Goal: Transaction & Acquisition: Purchase product/service

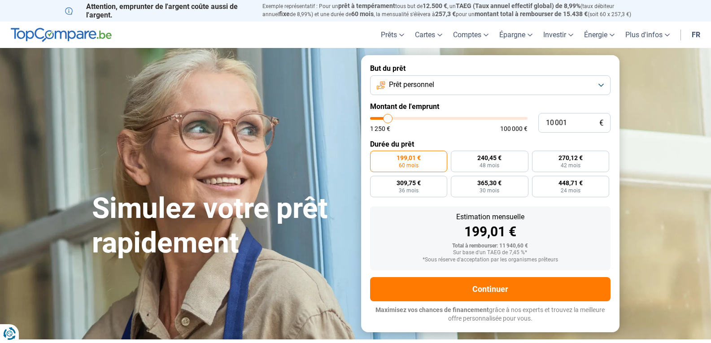
type input "16 750"
type input "16750"
click at [398, 120] on input "range" at bounding box center [449, 118] width 158 height 3
radio input "false"
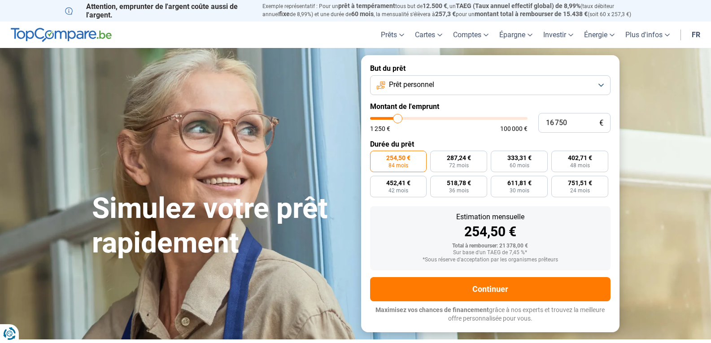
type input "27 250"
type input "27250"
click at [414, 120] on input "range" at bounding box center [449, 118] width 158 height 3
radio input "false"
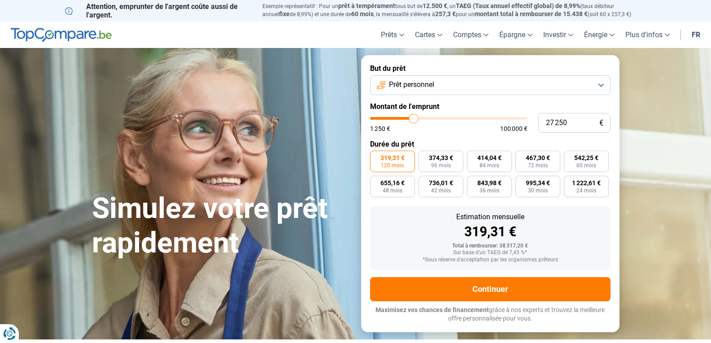
click at [414, 120] on input "range" at bounding box center [449, 118] width 158 height 3
type input "12 000"
type input "12000"
click at [391, 118] on input "range" at bounding box center [449, 118] width 158 height 3
radio input "true"
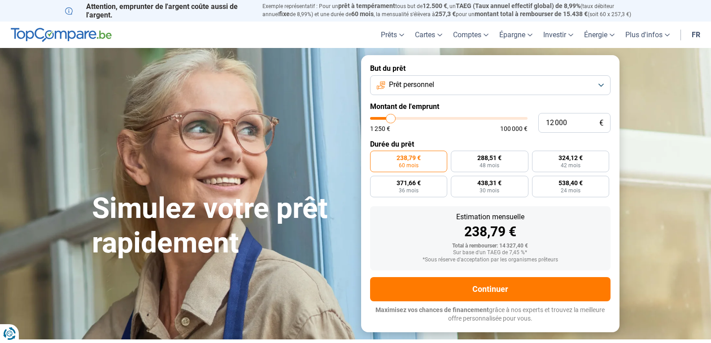
click at [396, 118] on input "range" at bounding box center [449, 118] width 158 height 3
type input "16 000"
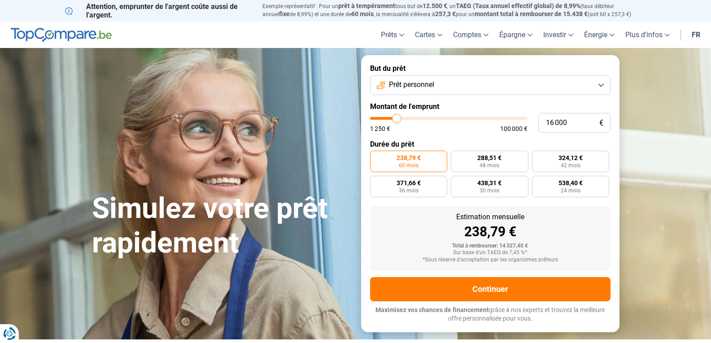
type input "16000"
click at [397, 118] on input "range" at bounding box center [449, 118] width 158 height 3
radio input "false"
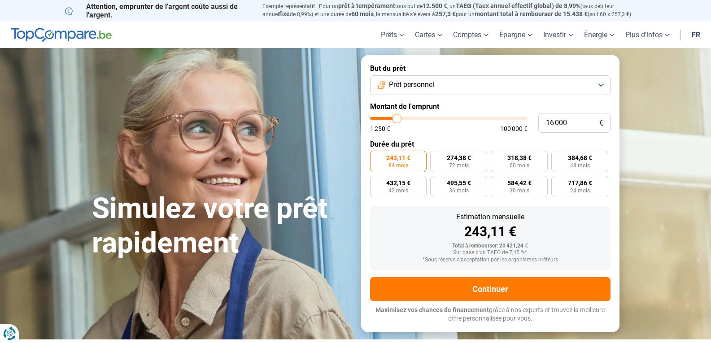
click at [403, 157] on span "243,11 €" at bounding box center [398, 158] width 24 height 6
click at [376, 157] on input "243,11 € 84 mois" at bounding box center [373, 154] width 6 height 6
click at [445, 155] on label "274,38 € 72 mois" at bounding box center [458, 162] width 57 height 22
click at [436, 155] on input "274,38 € 72 mois" at bounding box center [433, 154] width 6 height 6
radio input "true"
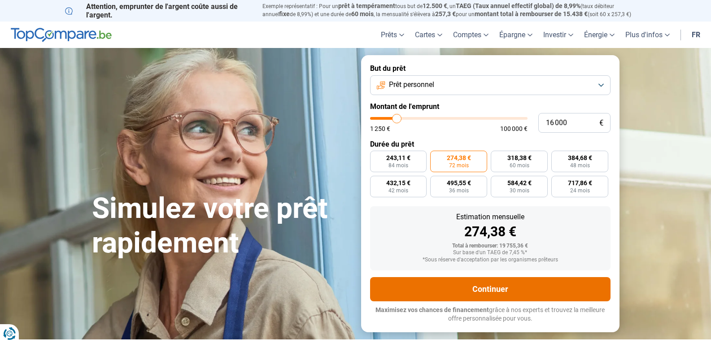
click at [500, 285] on button "Continuer" at bounding box center [490, 289] width 241 height 24
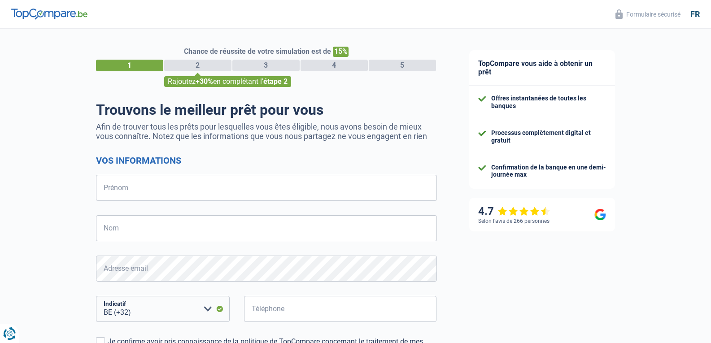
select select "32"
click at [65, 302] on div "Chance de réussite de votre simulation est de 15% 1 2 3 4 5 Rajoutez +30% en co…" at bounding box center [226, 254] width 453 height 459
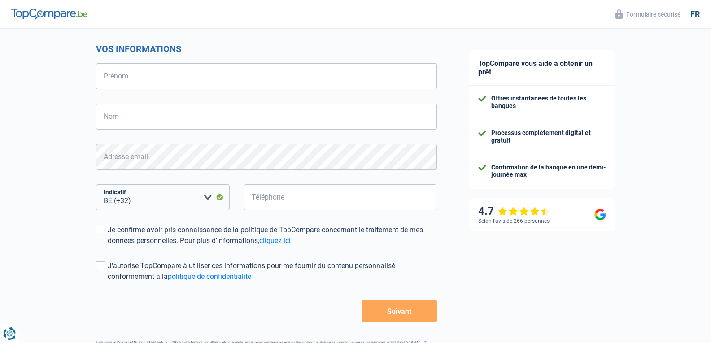
scroll to position [144, 0]
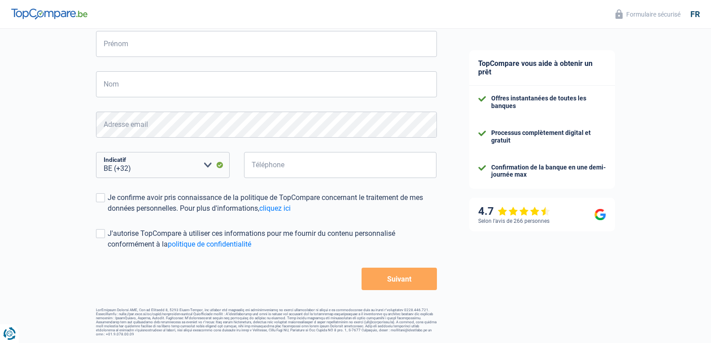
click at [401, 285] on button "Suivant" at bounding box center [399, 279] width 75 height 22
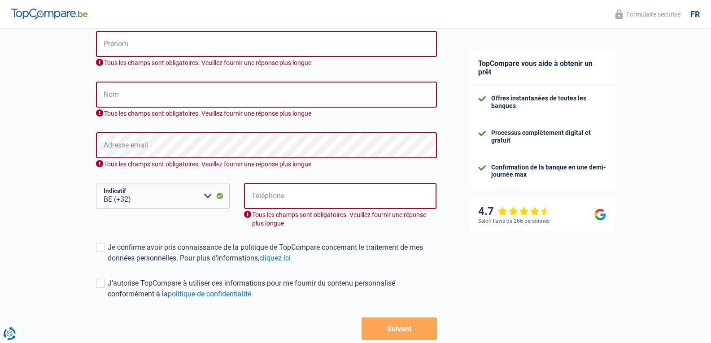
click at [403, 330] on button "Suivant" at bounding box center [399, 329] width 75 height 22
